Goal: Task Accomplishment & Management: Manage account settings

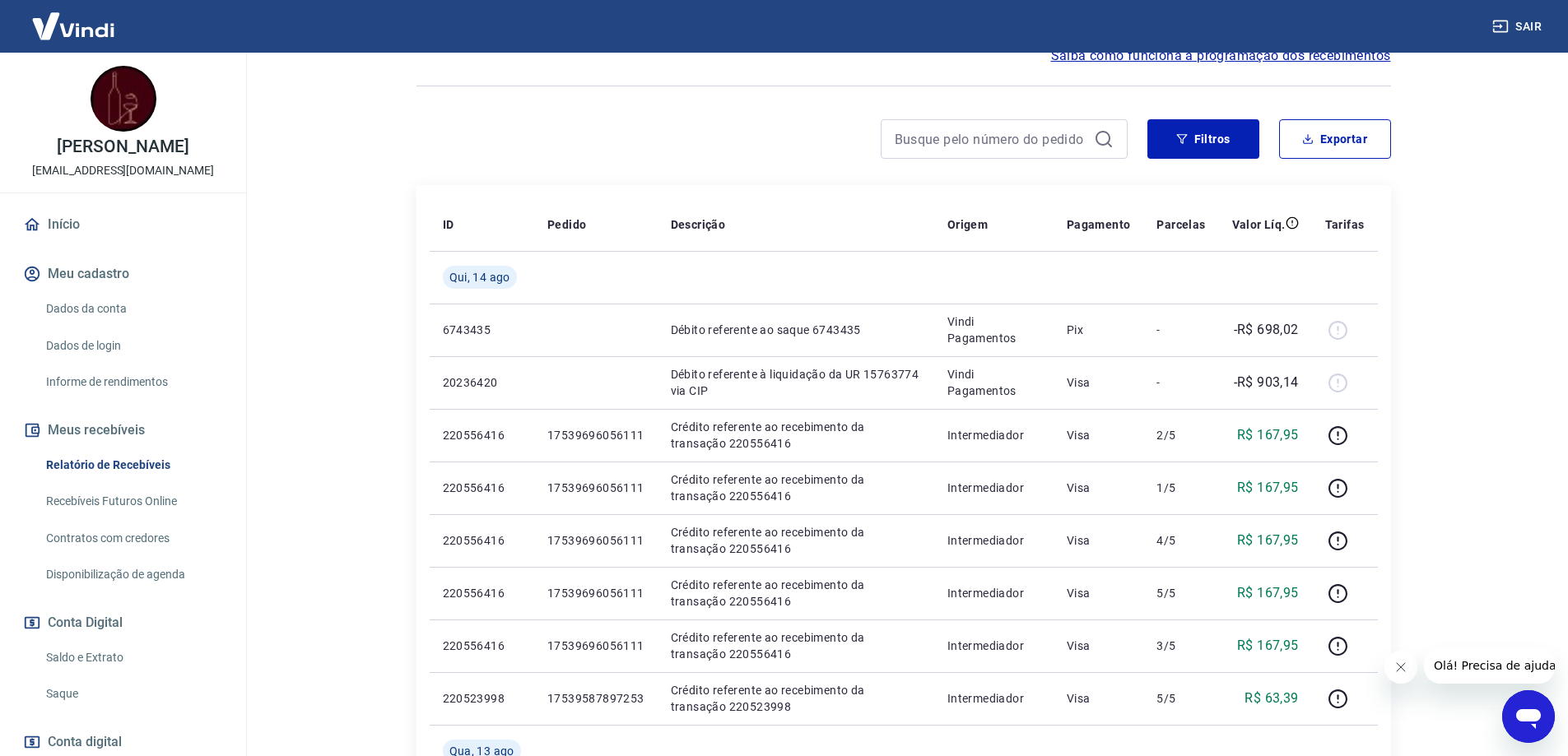
scroll to position [164, 0]
click at [91, 675] on link "Saldo e Extrato" at bounding box center [132, 658] width 187 height 34
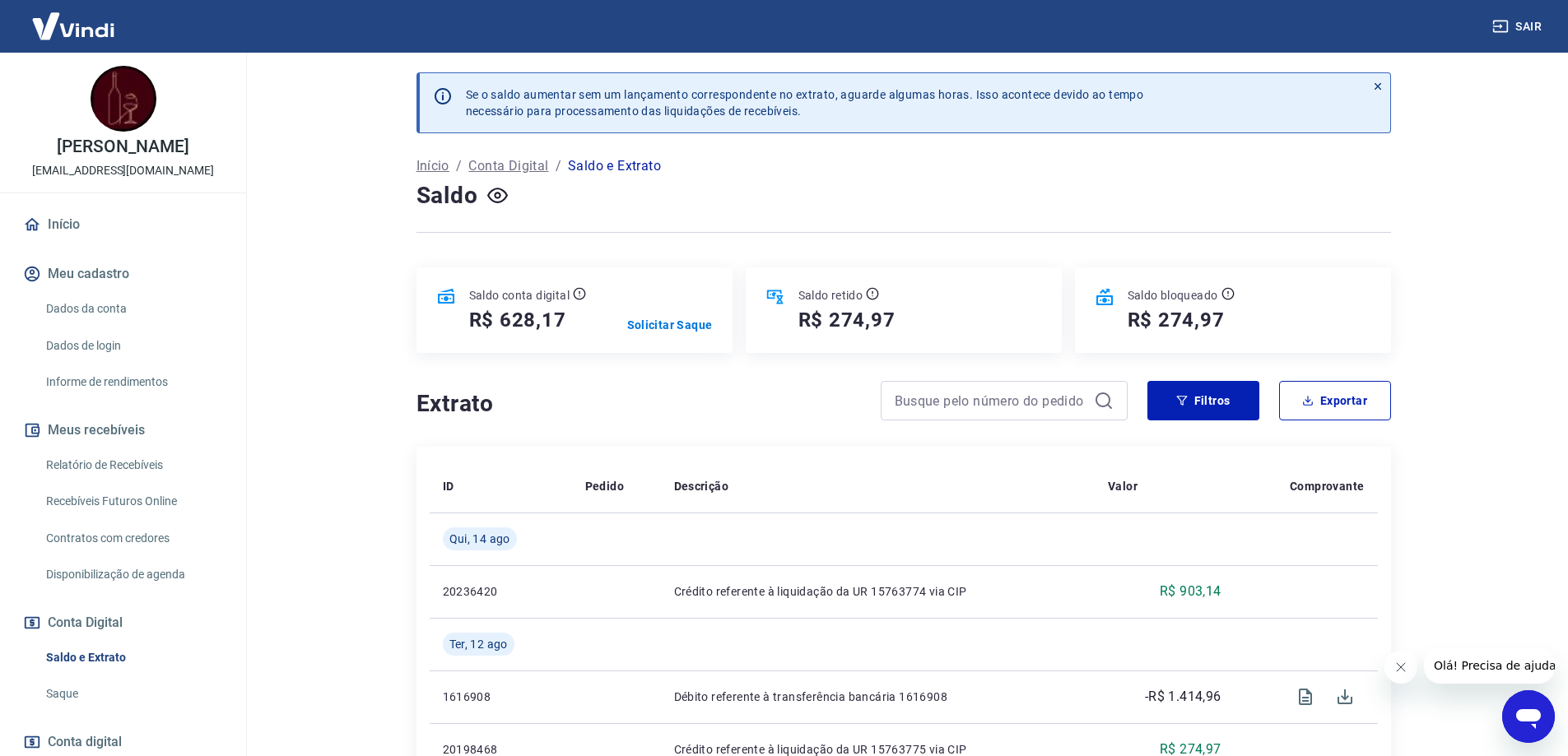
click at [93, 708] on link "Saque" at bounding box center [132, 694] width 187 height 34
